Goal: Transaction & Acquisition: Purchase product/service

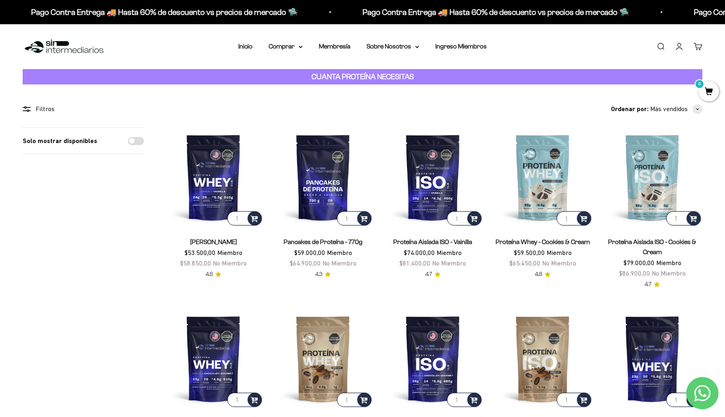
click at [678, 49] on link "Iniciar sesión" at bounding box center [679, 46] width 9 height 9
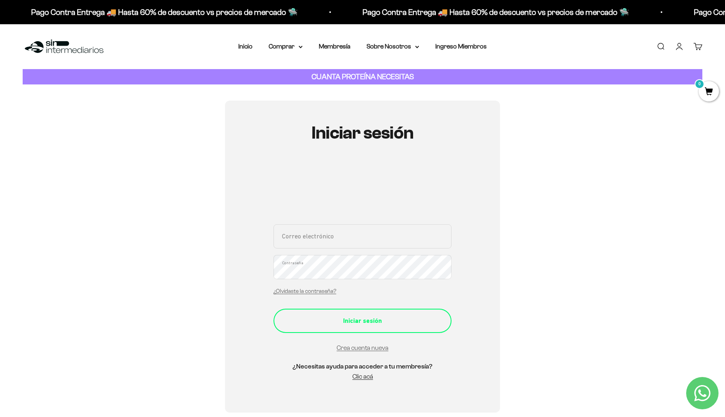
type input "paoalen@gmail.com"
click at [338, 315] on button "Iniciar sesión" at bounding box center [362, 321] width 178 height 24
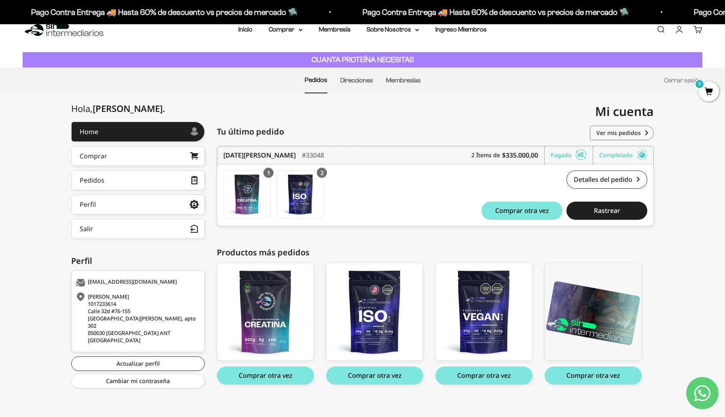
scroll to position [18, 0]
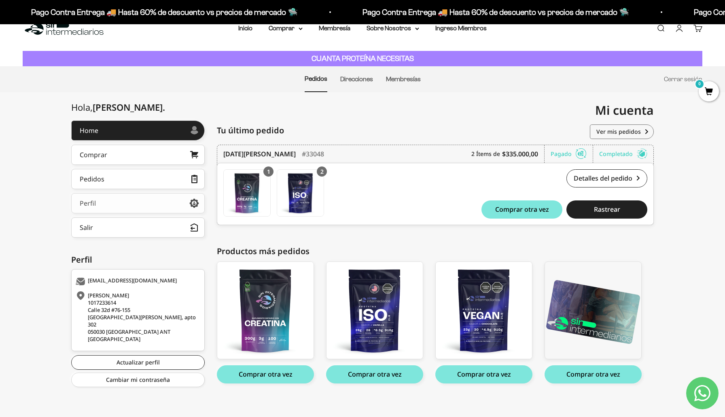
click at [152, 203] on link "Perfil" at bounding box center [137, 203] width 133 height 20
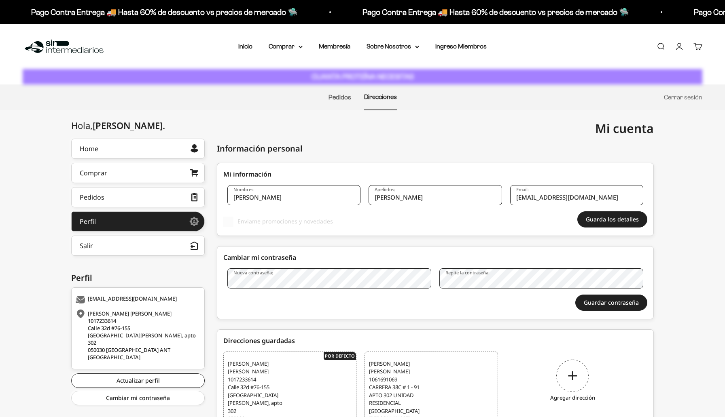
select select "Colombia"
select select "Valle del Cauca"
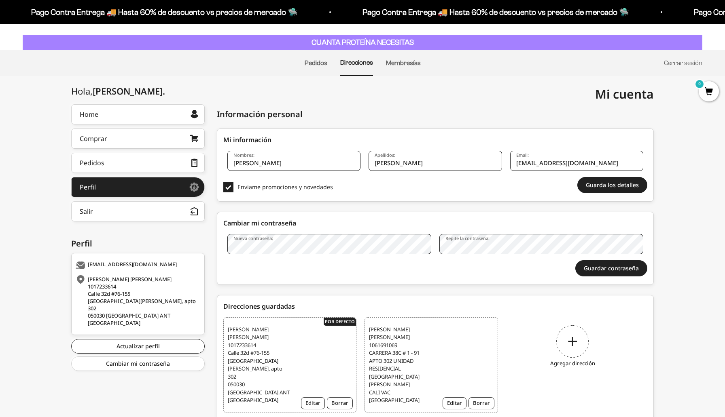
scroll to position [59, 0]
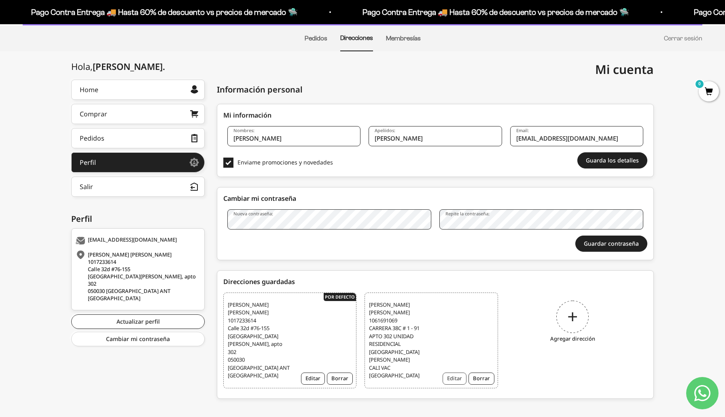
click at [453, 373] on button "Editar" at bounding box center [454, 379] width 24 height 12
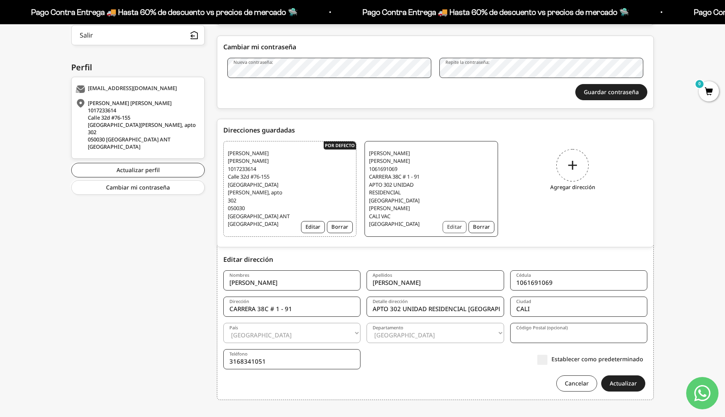
scroll to position [216, 0]
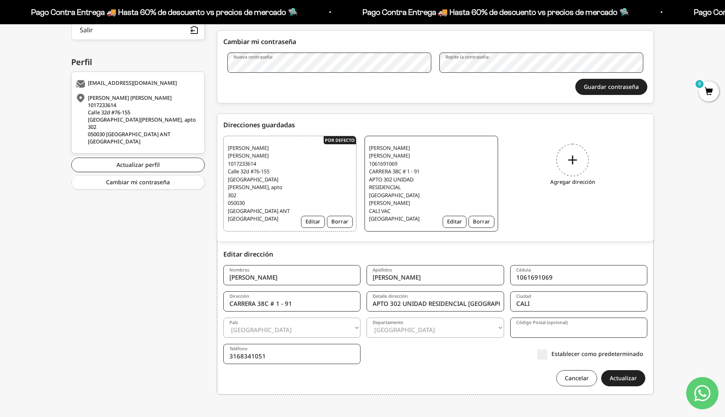
click at [542, 350] on label "Establecer como predeterminado" at bounding box center [590, 354] width 106 height 8
click at [643, 354] on input "Establecer como predeterminado" at bounding box center [643, 354] width 0 height 0
click at [704, 243] on div "Hola, paola . Home Comprar Pedidos Perfil Información personal Direcciones guar…" at bounding box center [362, 164] width 725 height 483
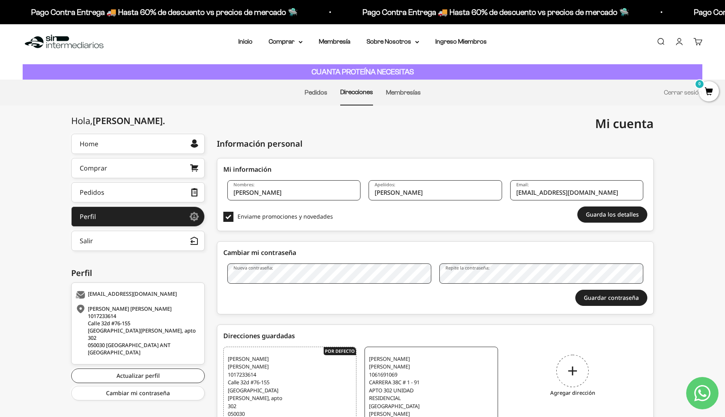
scroll to position [0, 0]
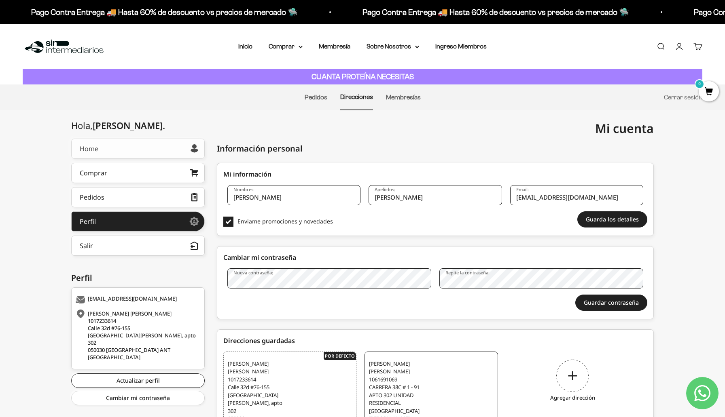
click at [120, 146] on link "Home" at bounding box center [137, 149] width 133 height 20
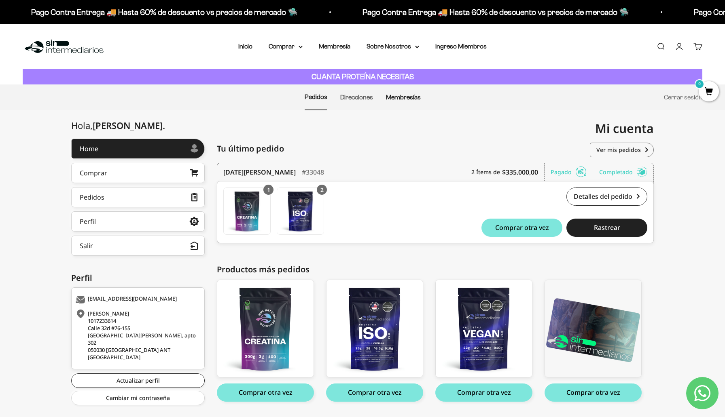
click at [395, 94] on link "Membresías" at bounding box center [403, 97] width 35 height 7
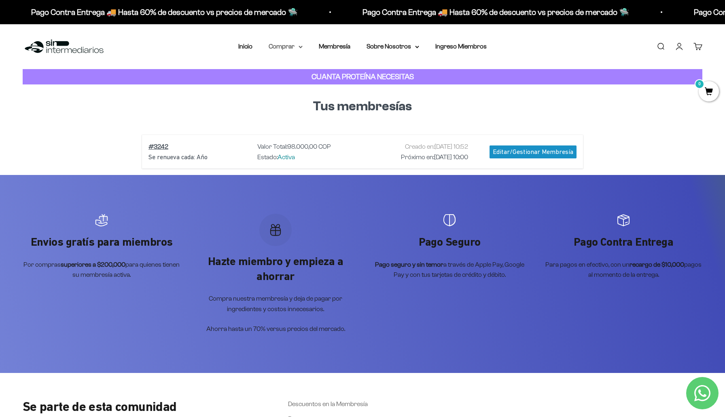
click at [294, 46] on summary "Comprar" at bounding box center [286, 46] width 34 height 11
click at [332, 70] on summary "Proteínas" at bounding box center [306, 72] width 67 height 11
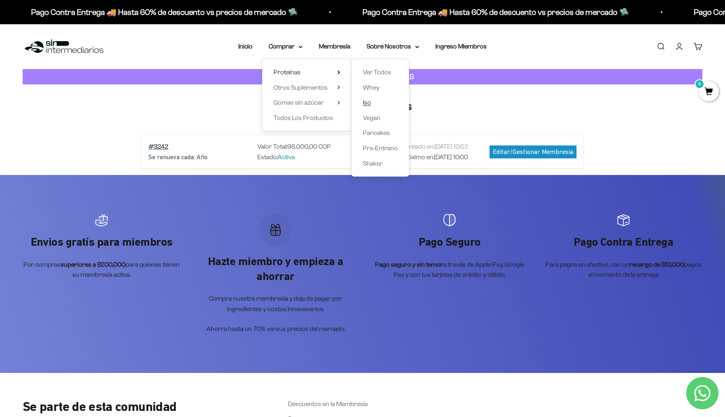
click at [368, 102] on span "Iso" at bounding box center [367, 102] width 8 height 7
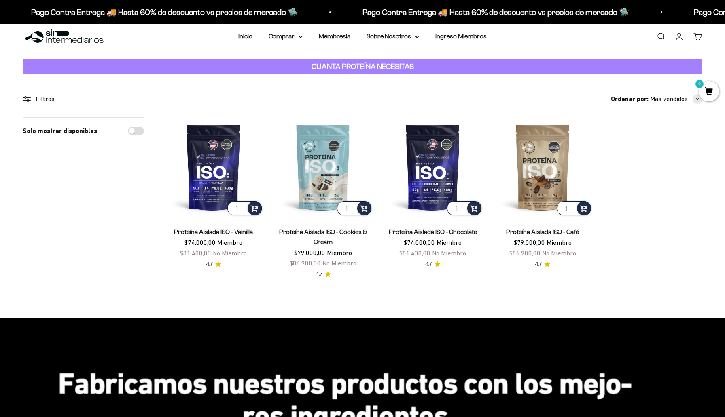
scroll to position [12, 0]
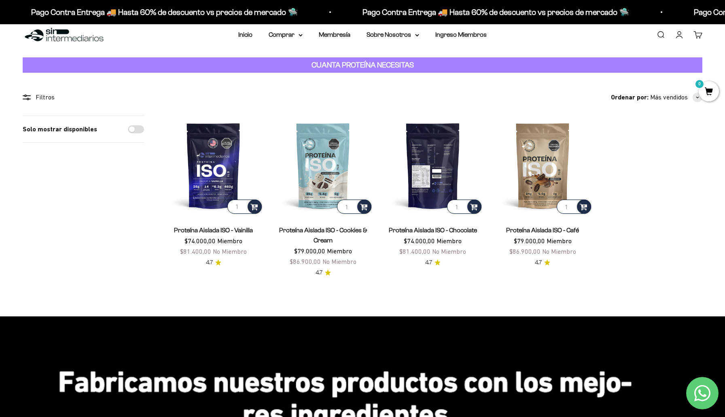
click at [438, 164] on img at bounding box center [433, 166] width 100 height 100
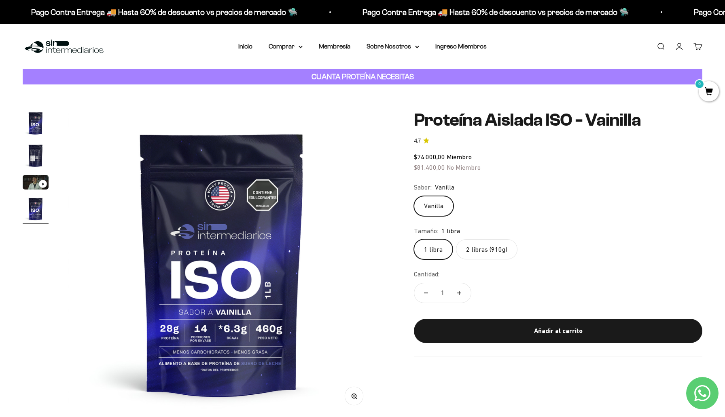
click at [481, 250] on label "2 libras (910g)" at bounding box center [486, 249] width 61 height 20
click at [414, 239] on input "2 libras (910g)" at bounding box center [413, 239] width 0 height 0
click at [459, 292] on icon "Aumentar cantidad" at bounding box center [459, 293] width 4 height 4
type input "2"
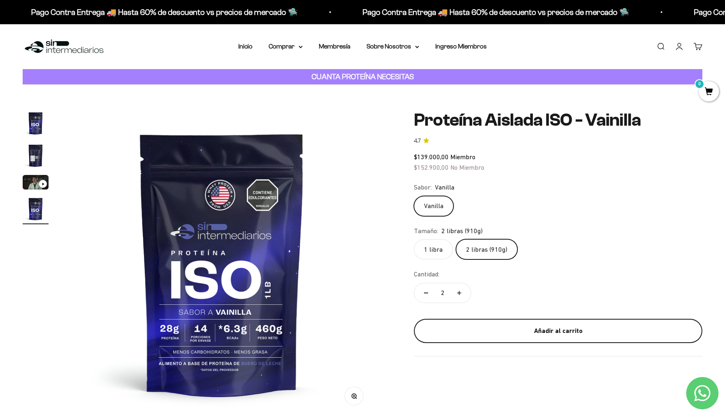
click at [534, 337] on button "Añadir al carrito" at bounding box center [558, 331] width 288 height 24
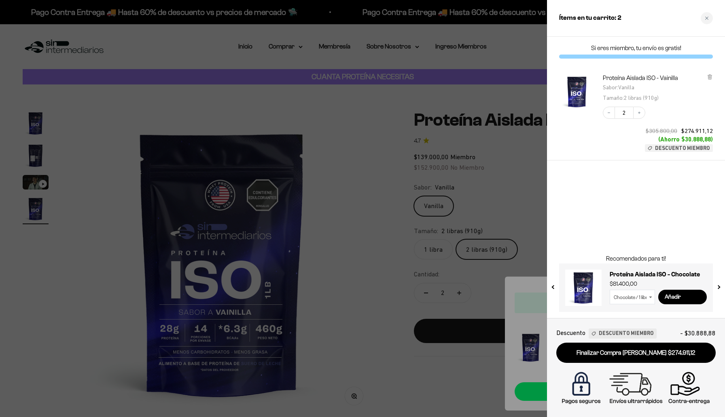
click at [529, 164] on div at bounding box center [362, 208] width 725 height 417
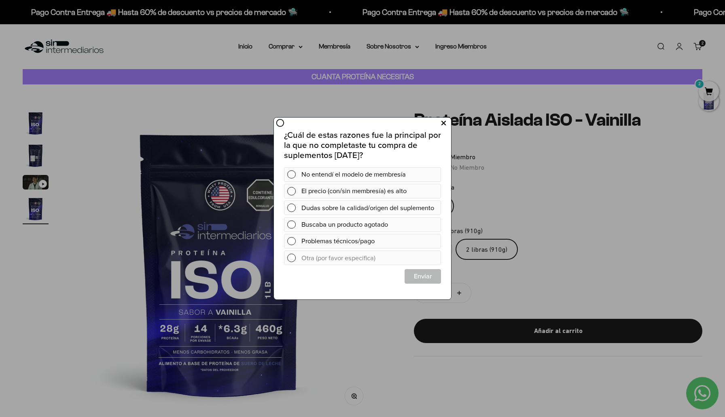
click at [442, 123] on icon at bounding box center [443, 123] width 4 height 11
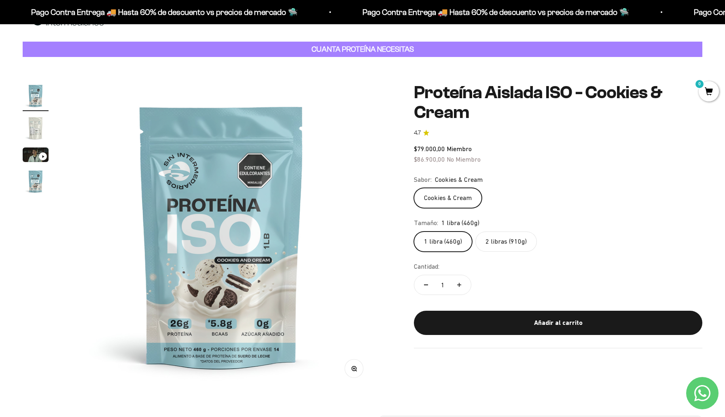
scroll to position [28, 0]
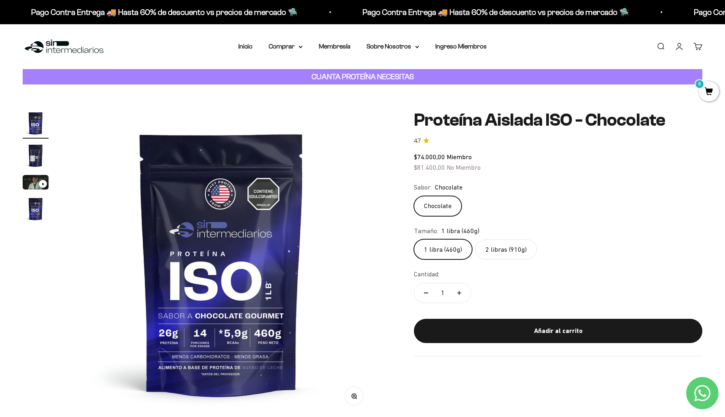
click at [504, 250] on label "2 libras (910g)" at bounding box center [505, 249] width 61 height 20
click at [414, 239] on input "2 libras (910g)" at bounding box center [413, 239] width 0 height 0
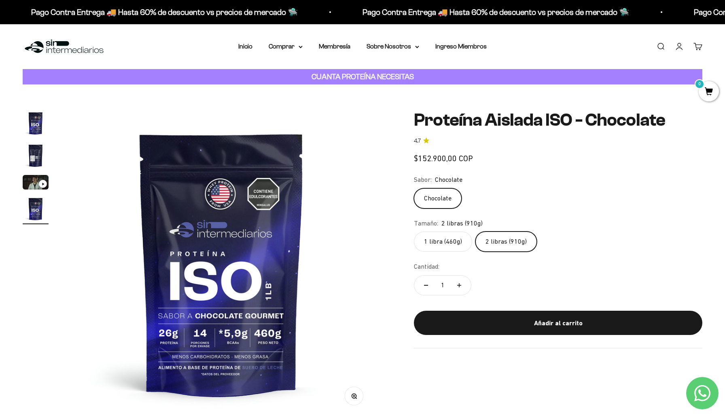
scroll to position [0, 950]
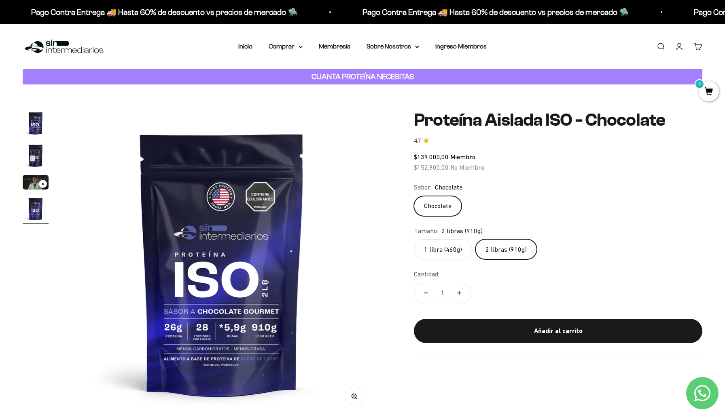
click at [453, 250] on label "1 libra (460g)" at bounding box center [443, 249] width 58 height 20
click at [414, 239] on input "1 libra (460g)" at bounding box center [413, 239] width 0 height 0
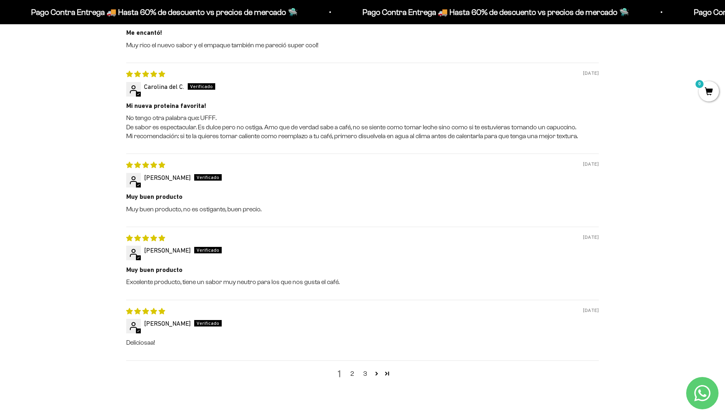
scroll to position [988, 0]
click at [351, 373] on link "2" at bounding box center [351, 373] width 13 height 10
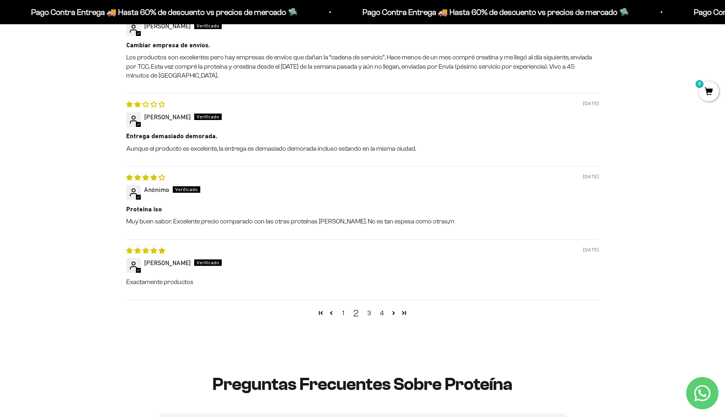
scroll to position [1051, 0]
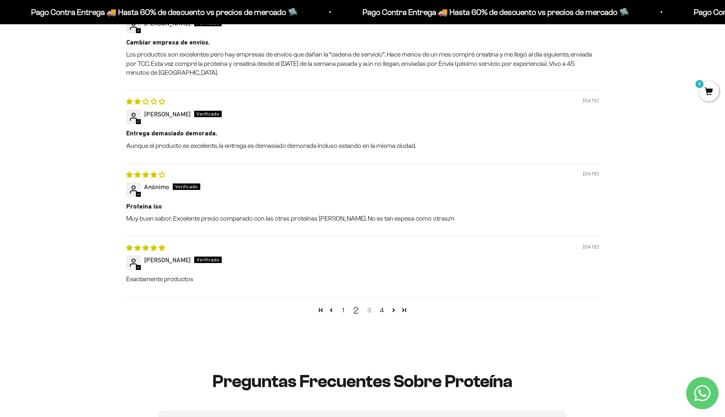
click at [368, 313] on link "3" at bounding box center [368, 311] width 13 height 10
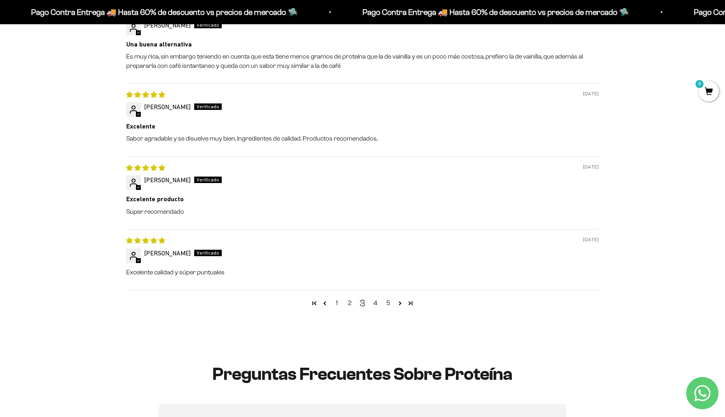
scroll to position [1027, 0]
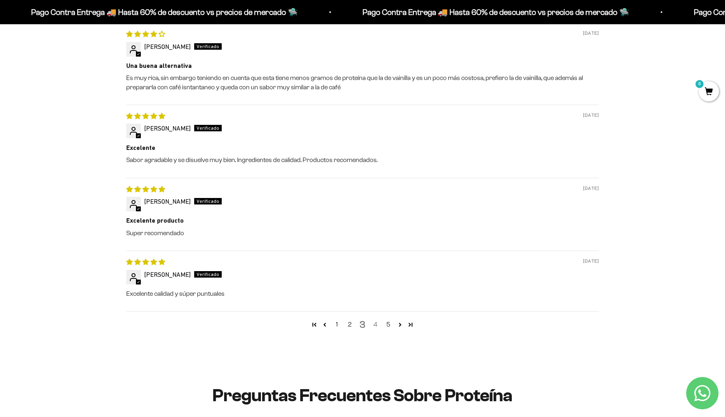
click at [375, 323] on link "4" at bounding box center [375, 325] width 13 height 10
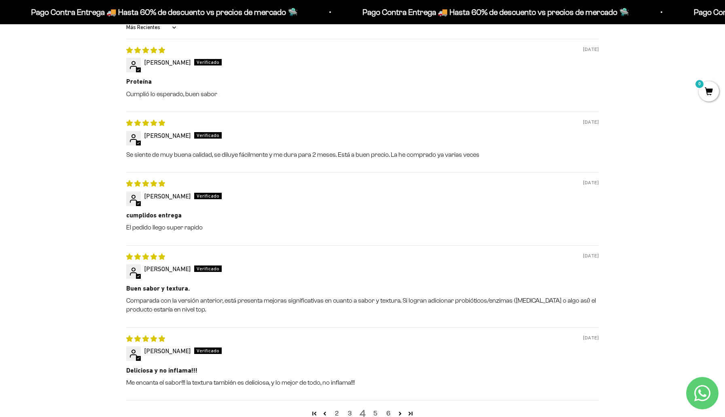
scroll to position [943, 0]
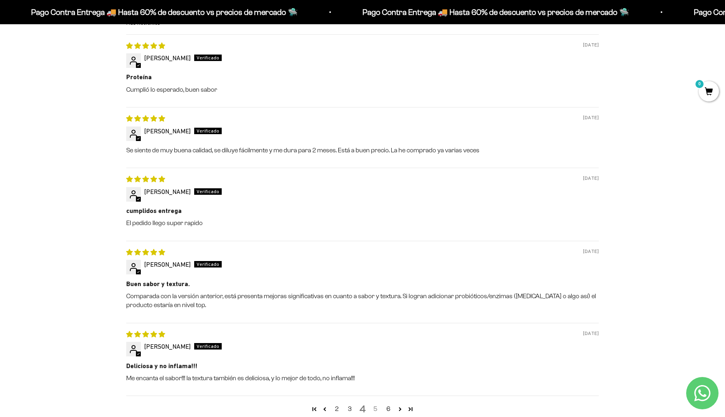
click at [373, 409] on link "5" at bounding box center [375, 409] width 13 height 10
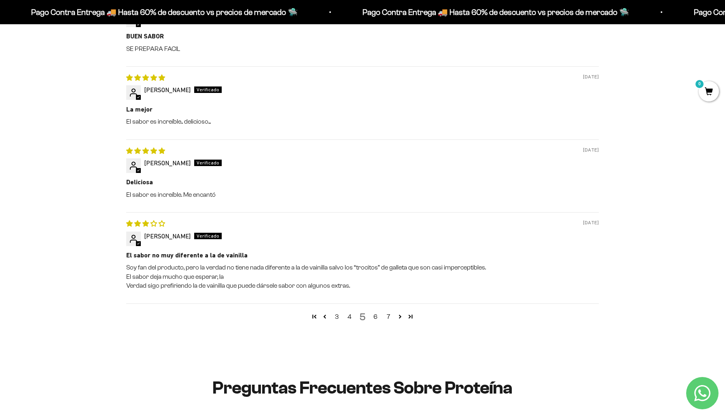
scroll to position [1101, 0]
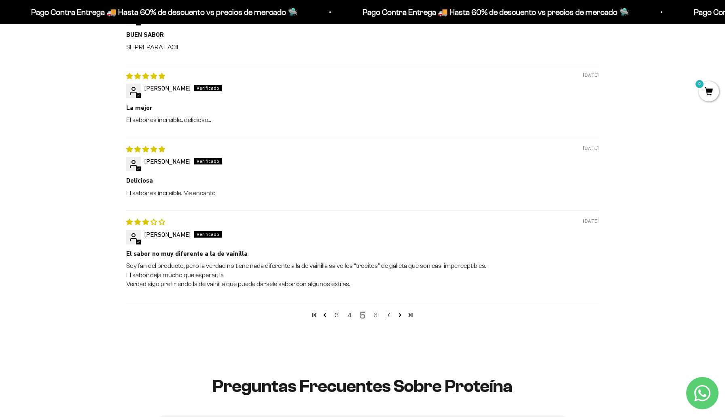
click at [375, 317] on link "6" at bounding box center [375, 316] width 13 height 10
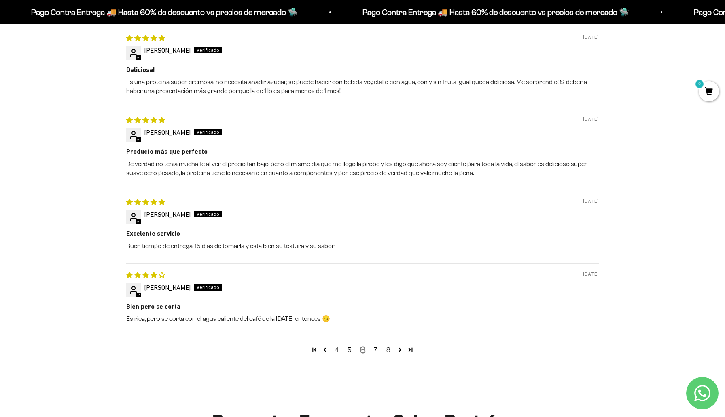
scroll to position [1012, 0]
click at [373, 353] on link "7" at bounding box center [375, 350] width 13 height 10
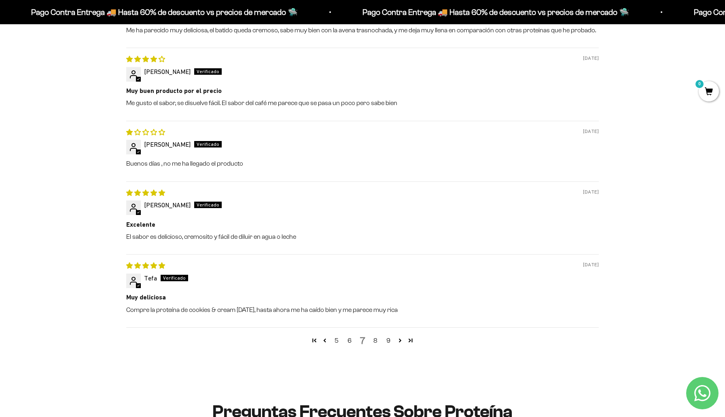
scroll to position [1003, 0]
click at [380, 340] on link "8" at bounding box center [375, 341] width 13 height 10
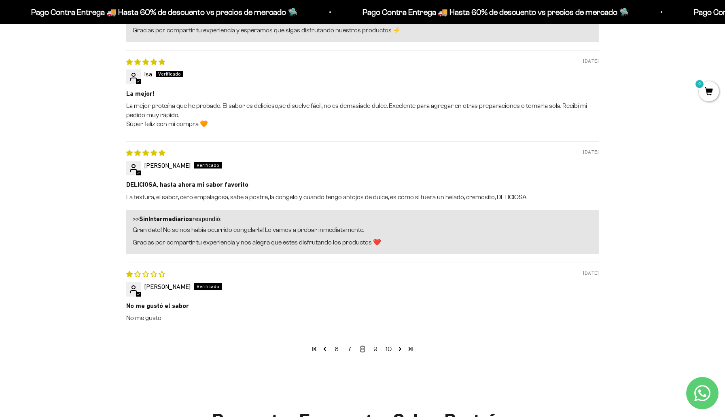
scroll to position [1142, 0]
click at [375, 347] on link "9" at bounding box center [375, 349] width 13 height 10
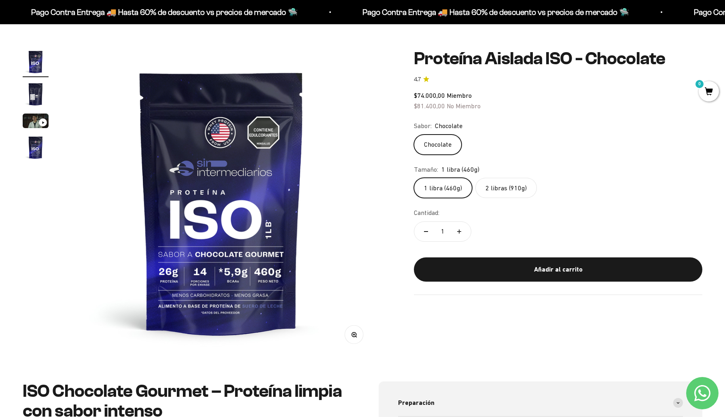
scroll to position [62, 0]
click at [502, 188] on label "2 libras (910g)" at bounding box center [505, 188] width 61 height 20
click at [414, 178] on input "2 libras (910g)" at bounding box center [413, 177] width 0 height 0
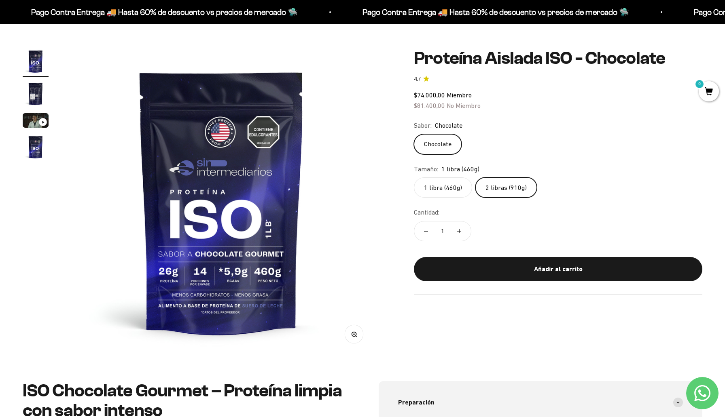
scroll to position [0, 950]
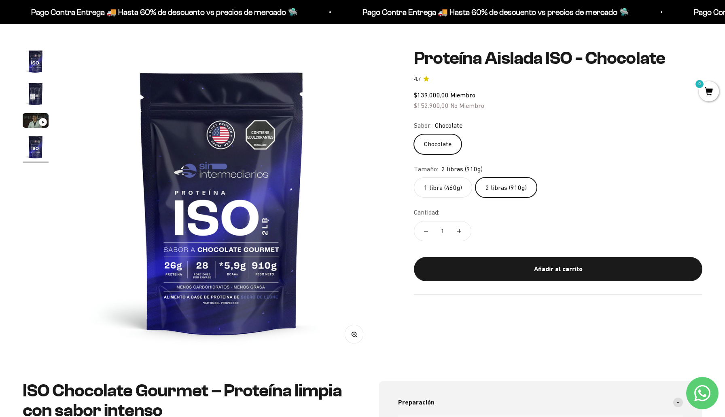
click at [440, 187] on label "1 libra (460g)" at bounding box center [443, 188] width 58 height 20
click at [414, 178] on input "1 libra (460g)" at bounding box center [413, 177] width 0 height 0
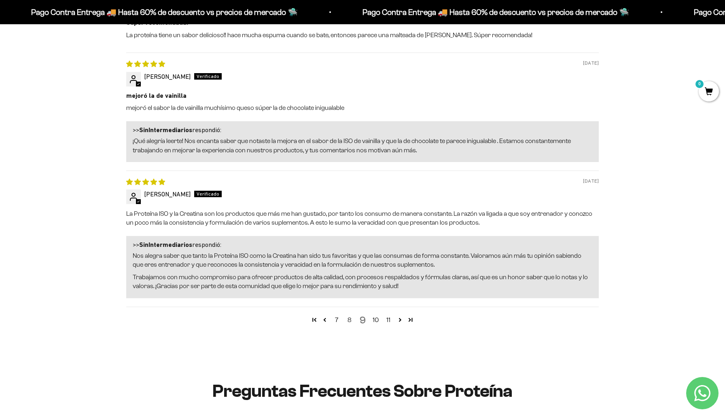
scroll to position [1144, 0]
click at [375, 321] on link "10" at bounding box center [375, 320] width 13 height 10
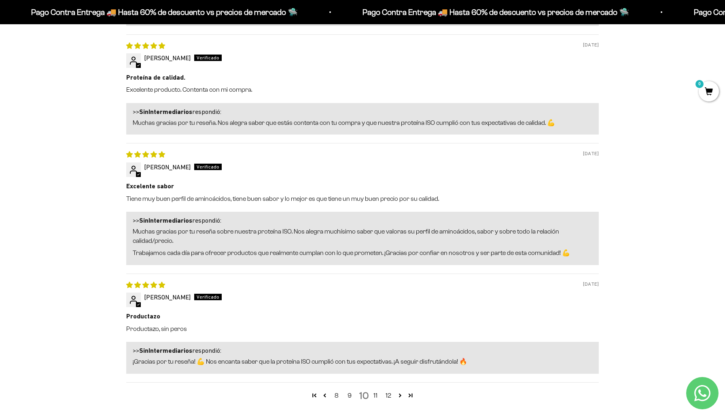
scroll to position [1181, 0]
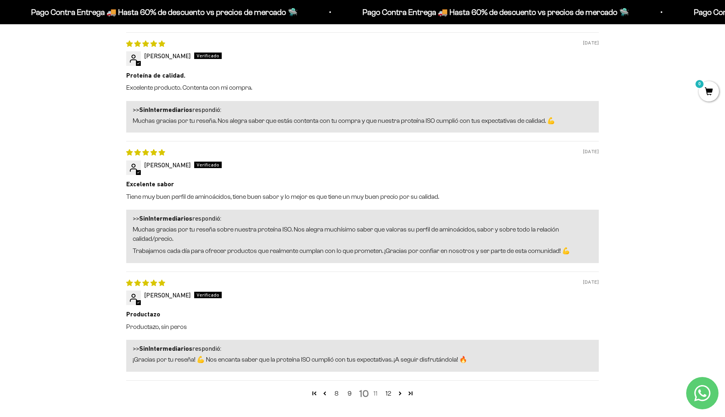
click at [378, 393] on link "11" at bounding box center [375, 394] width 13 height 10
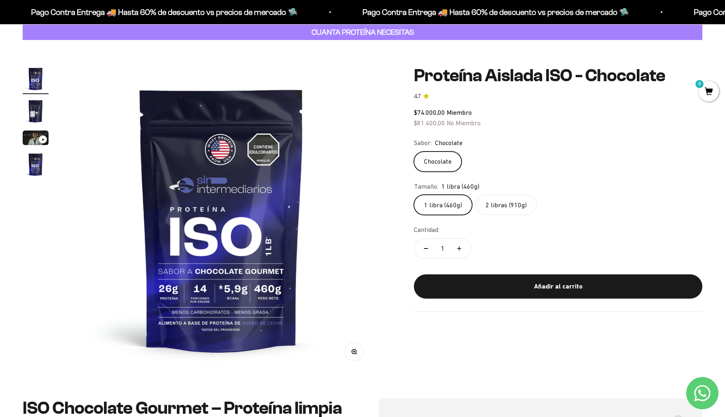
scroll to position [0, 0]
